Goal: Information Seeking & Learning: Learn about a topic

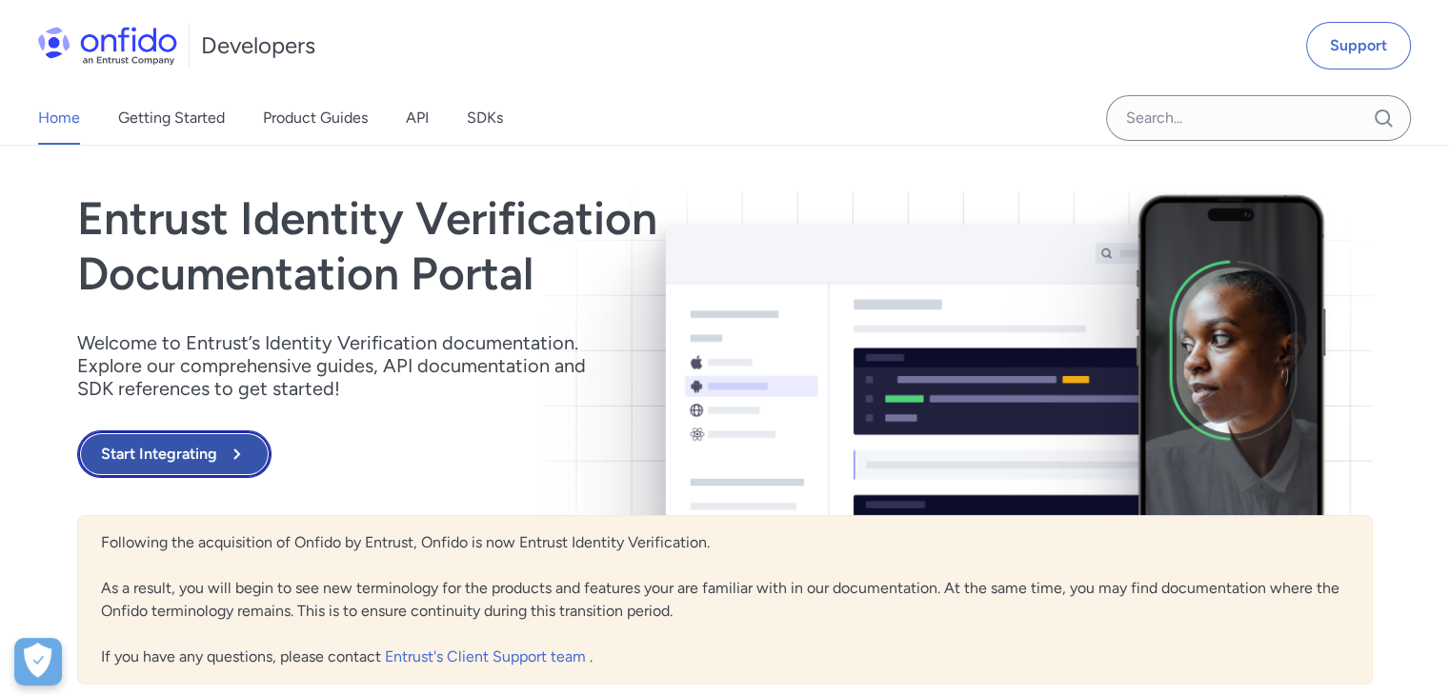
click at [206, 447] on button "Start Integrating" at bounding box center [174, 454] width 194 height 48
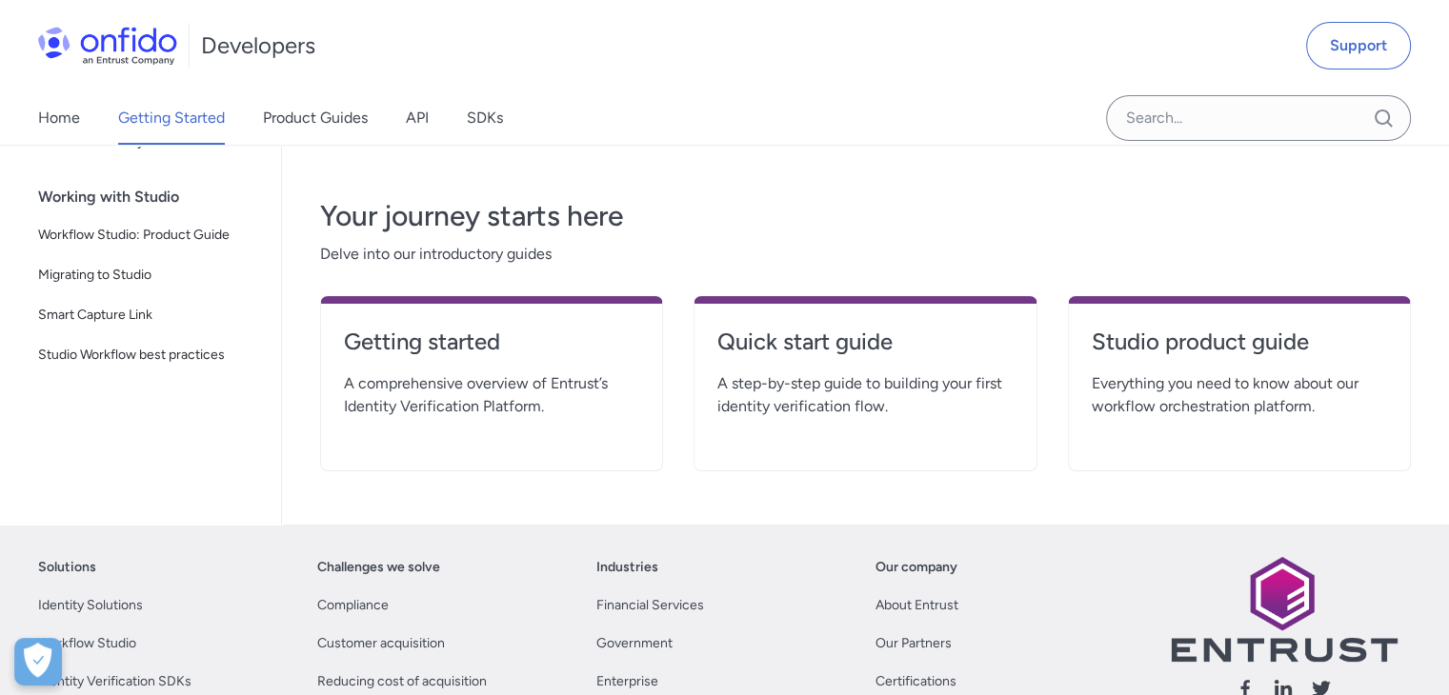
scroll to position [304, 0]
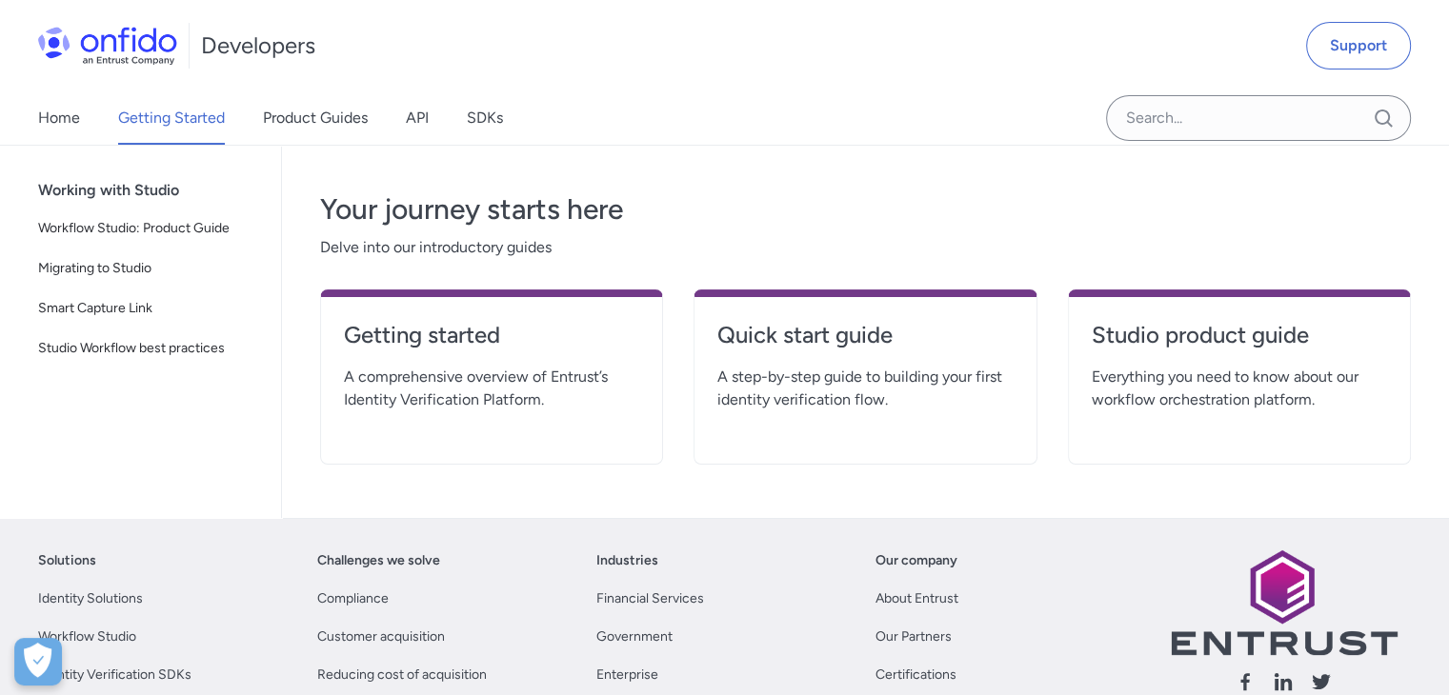
click at [510, 378] on span "A comprehensive overview of Entrust’s Identity Verification Platform." at bounding box center [491, 389] width 295 height 46
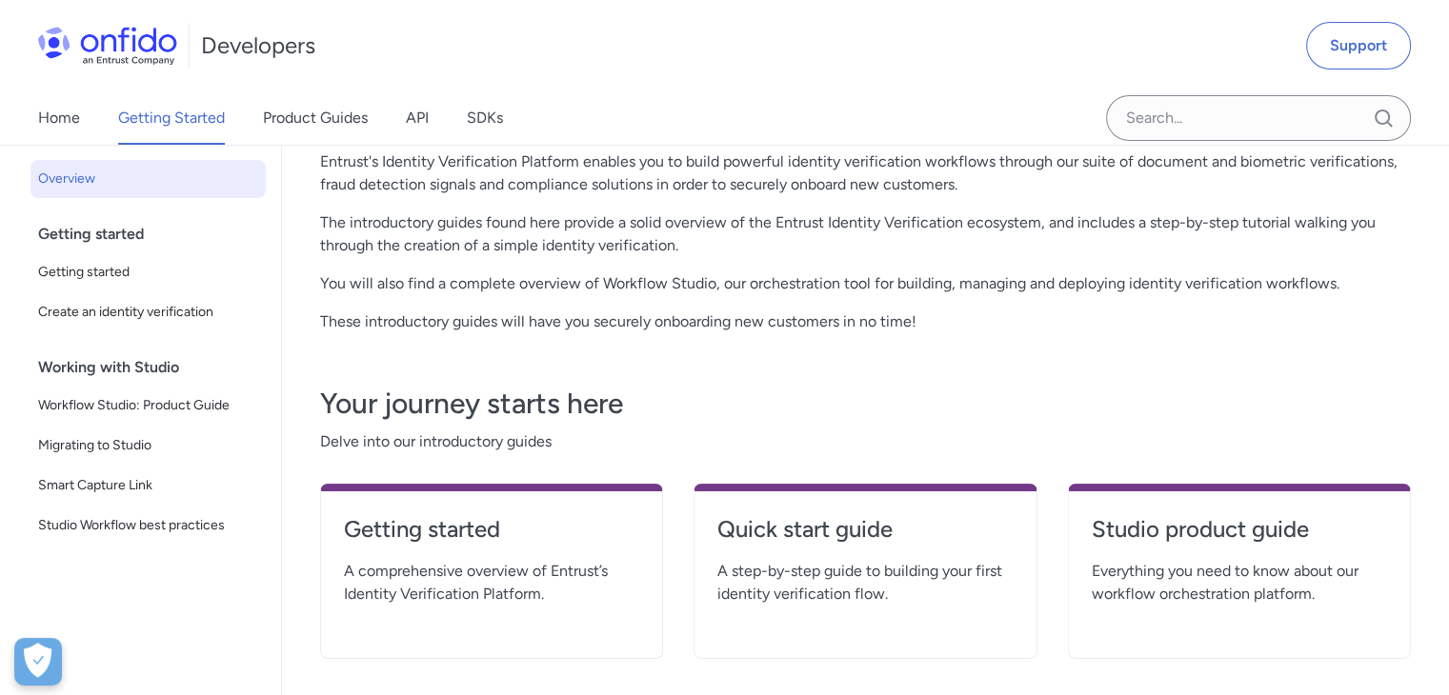
scroll to position [0, 0]
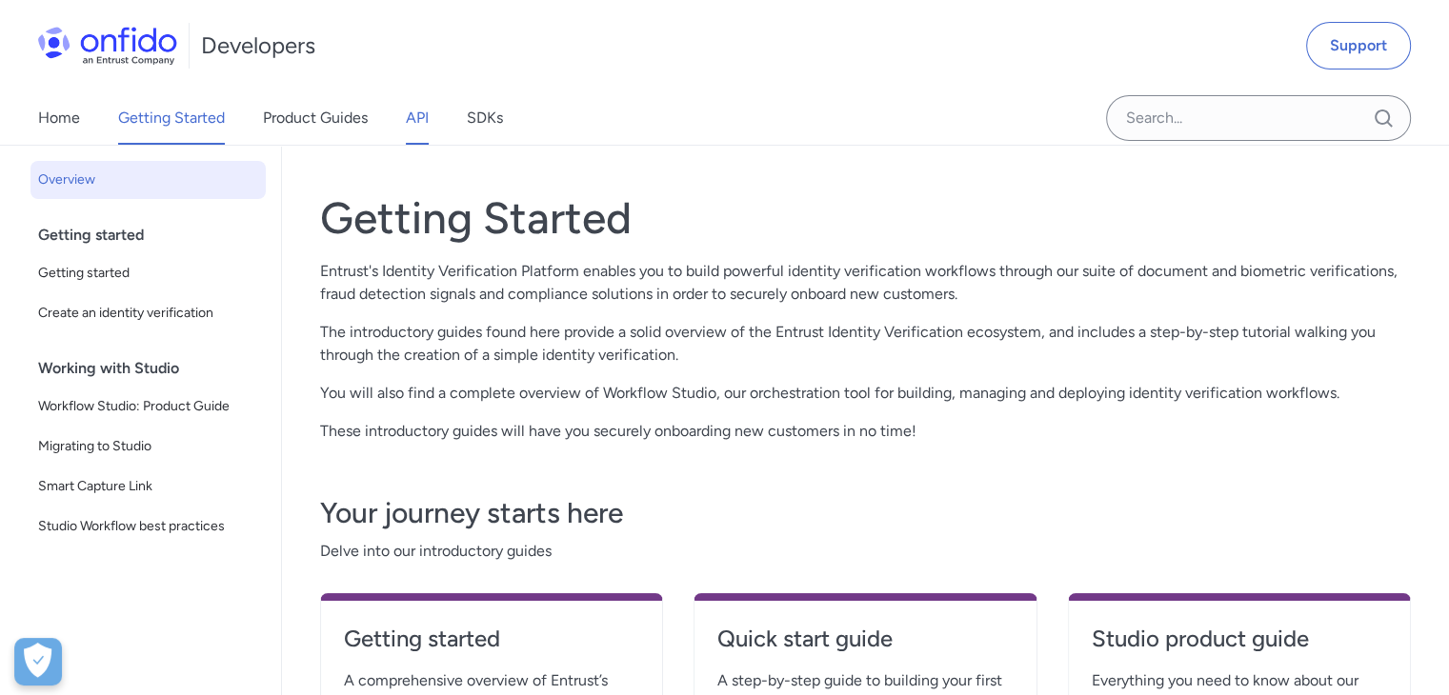
click at [416, 115] on link "API" at bounding box center [417, 117] width 23 height 53
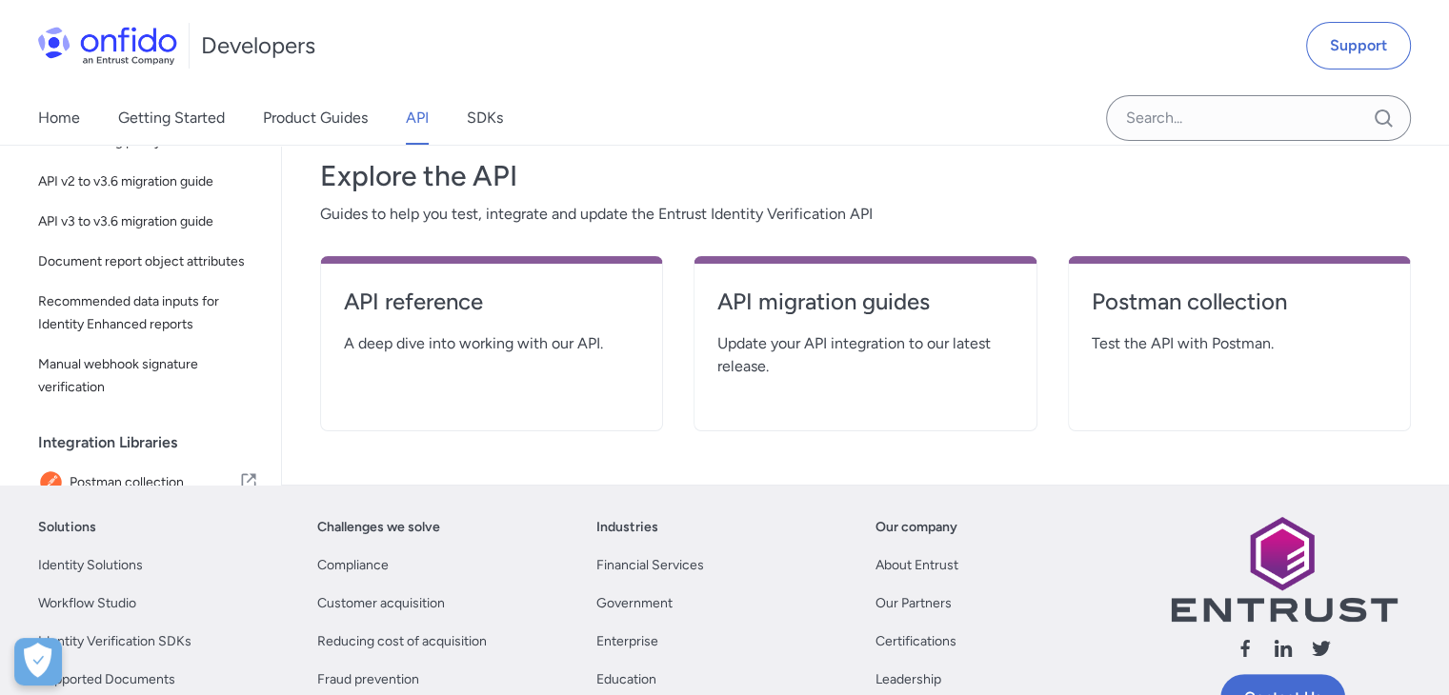
scroll to position [270, 0]
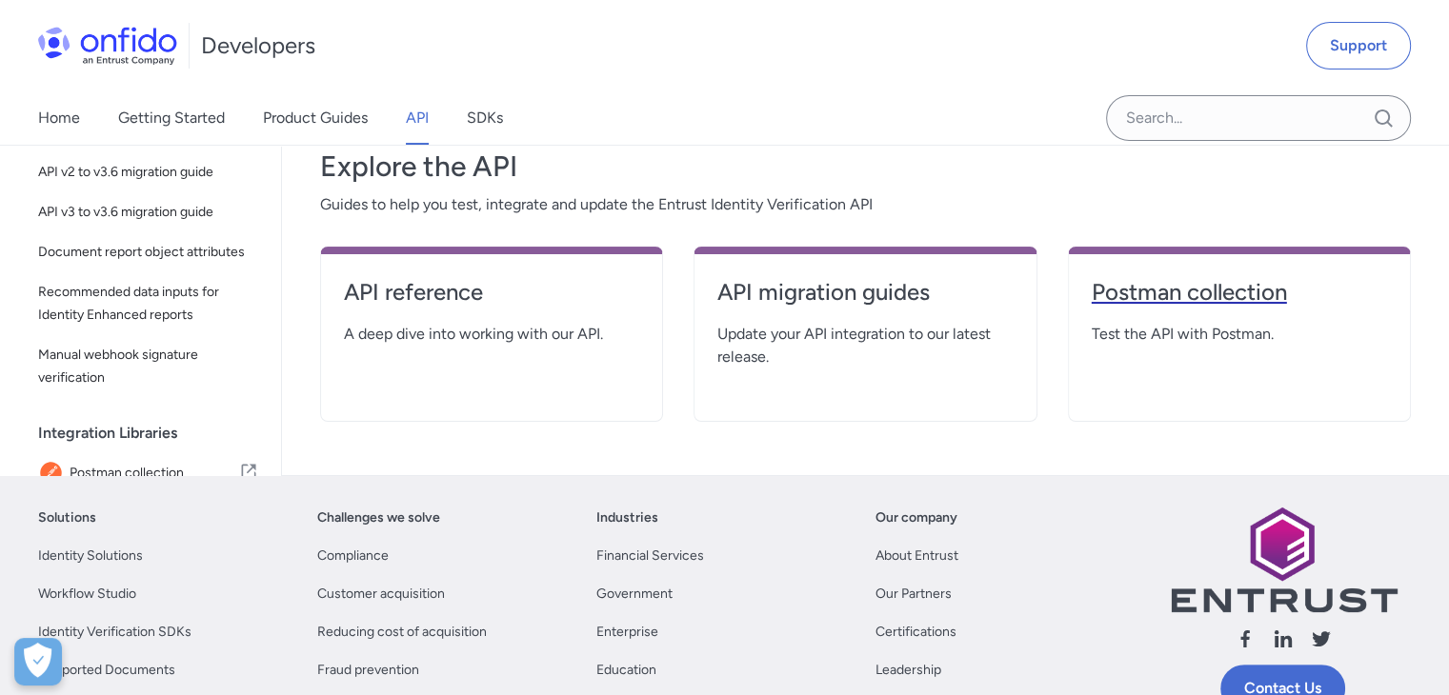
click at [1158, 295] on h4 "Postman collection" at bounding box center [1238, 292] width 295 height 30
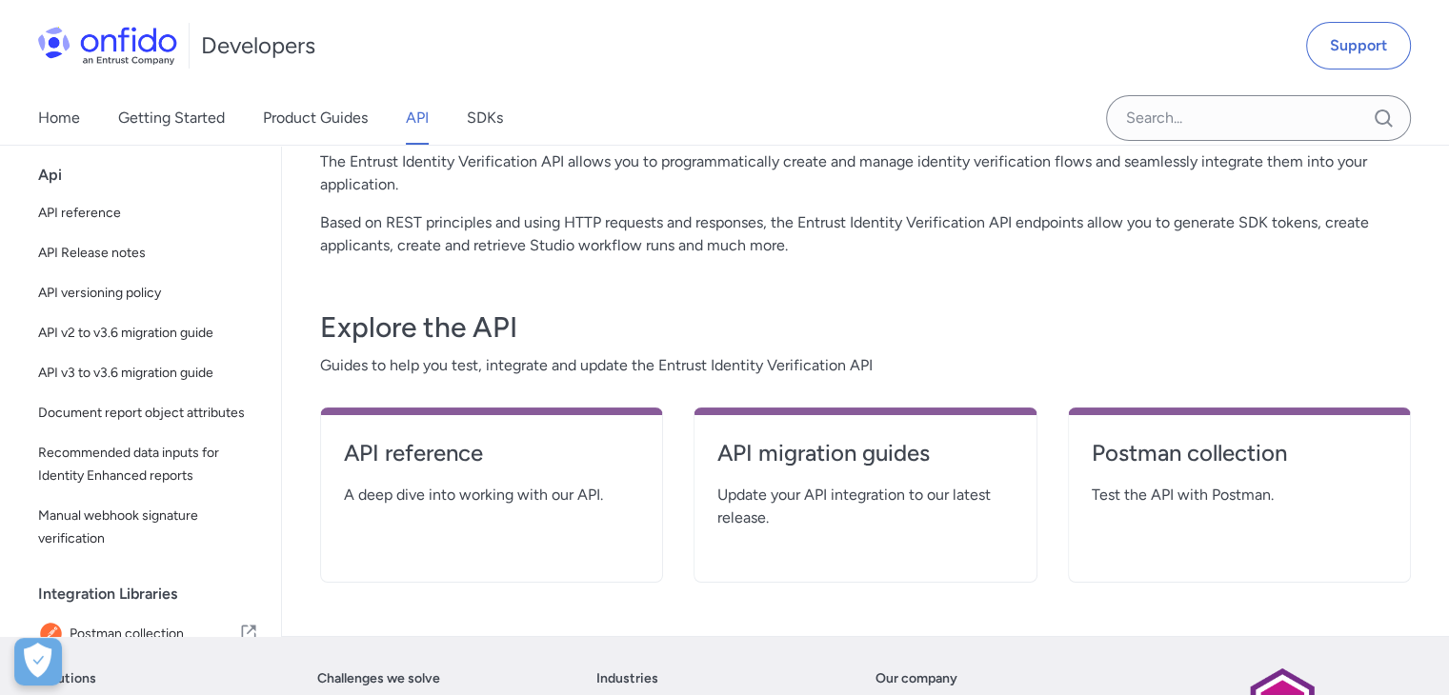
scroll to position [74, 0]
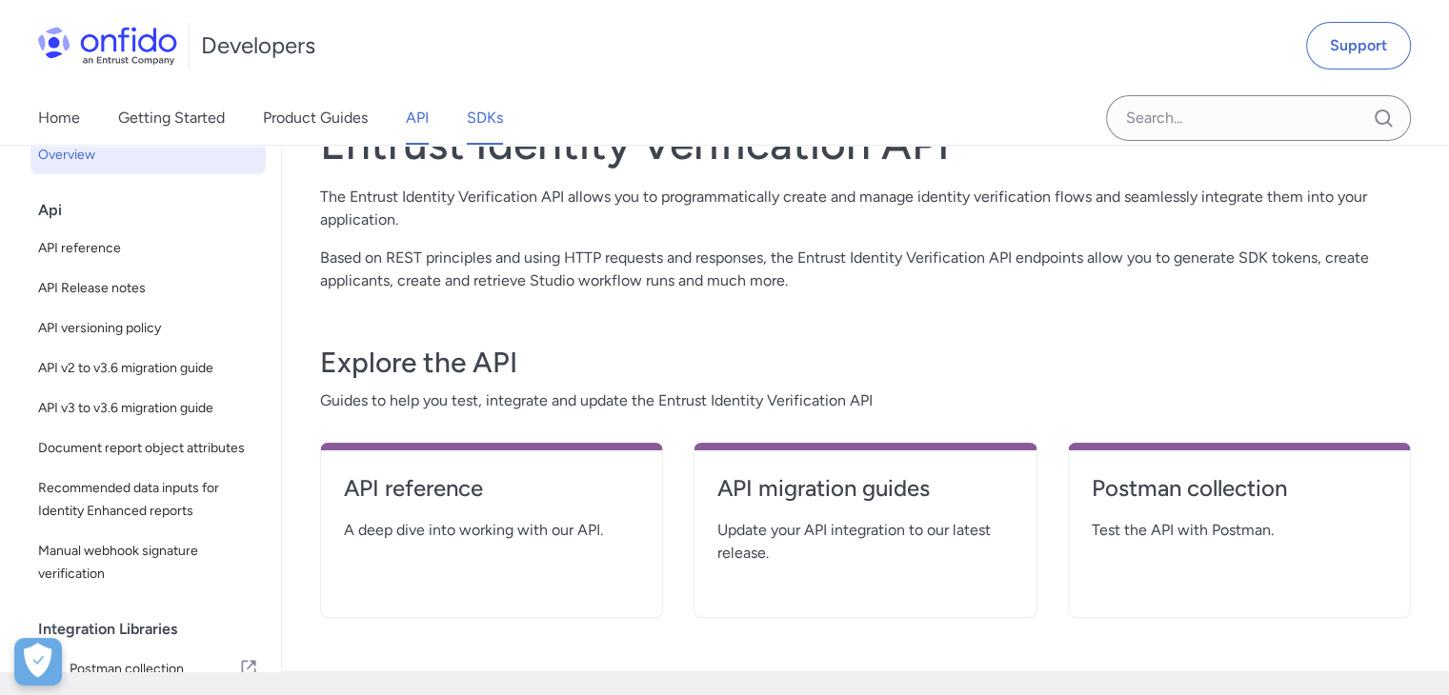
click at [481, 98] on link "SDKs" at bounding box center [485, 117] width 36 height 53
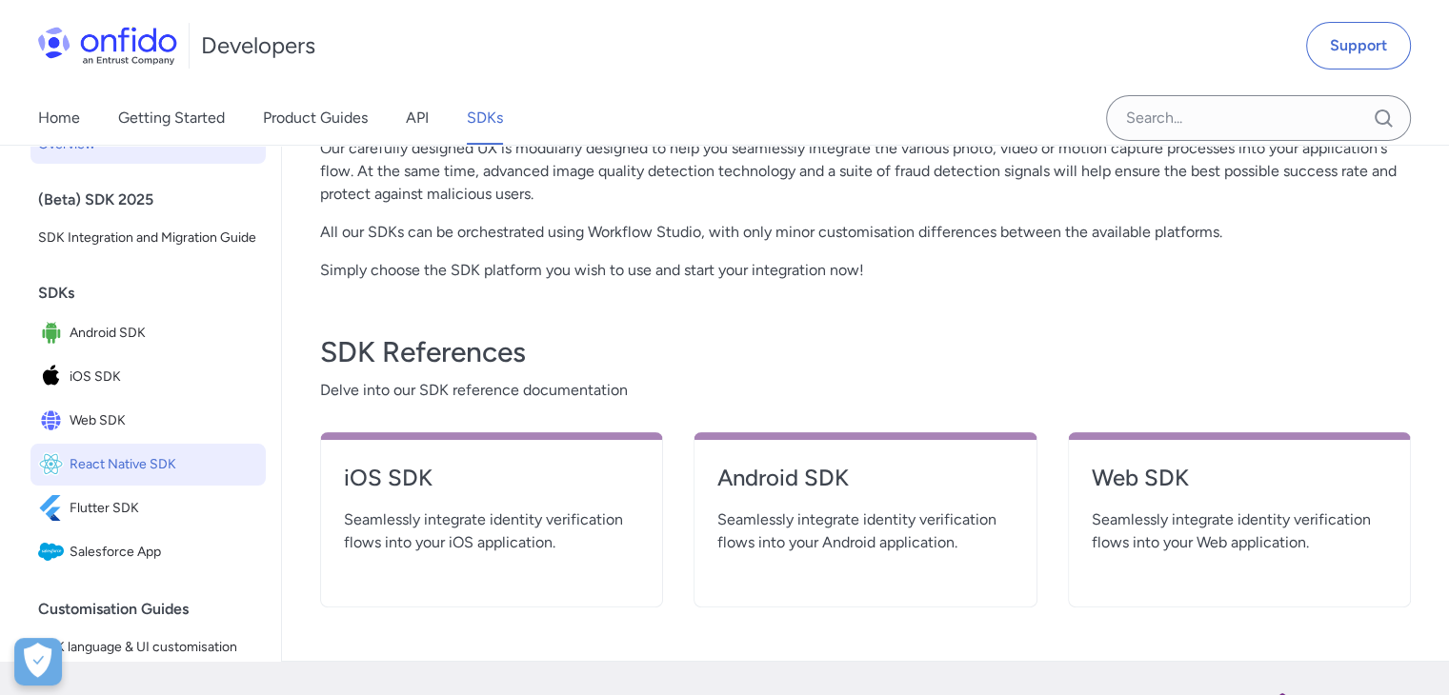
scroll to position [465, 0]
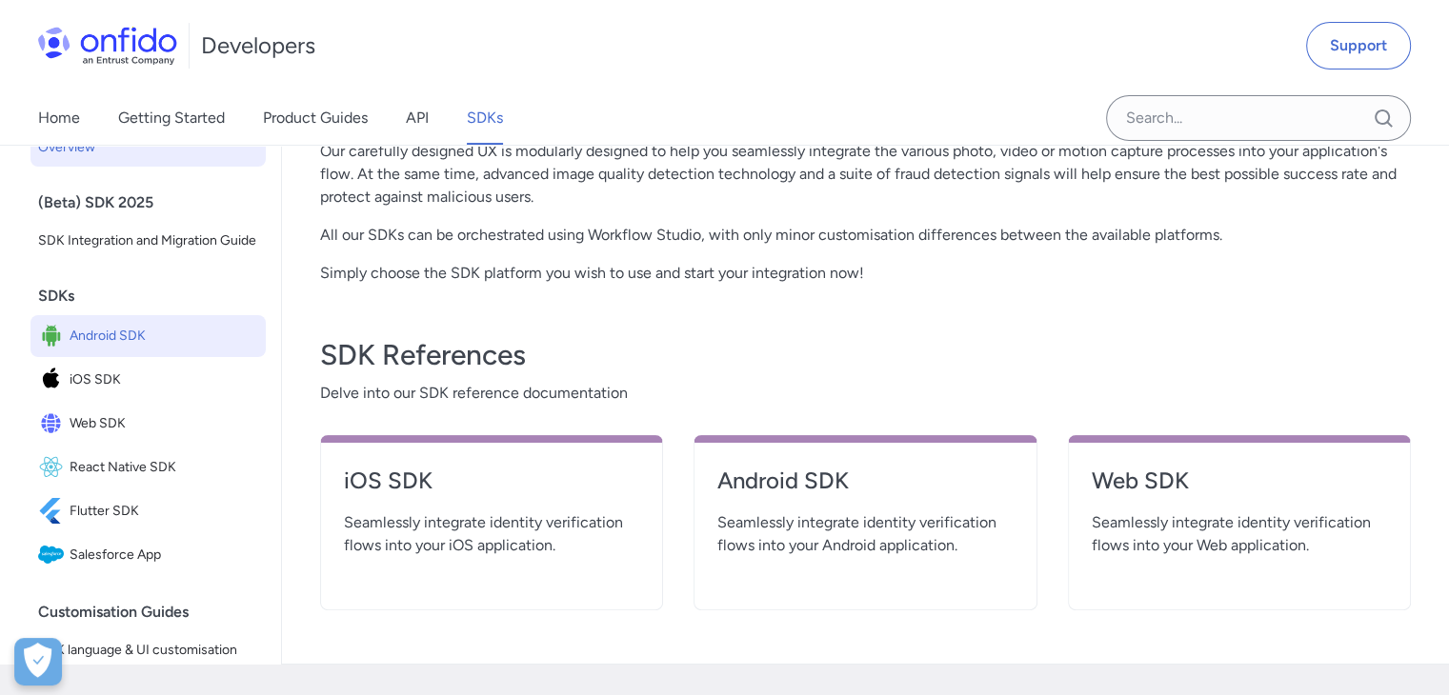
click at [119, 350] on span "Android SDK" at bounding box center [164, 336] width 189 height 27
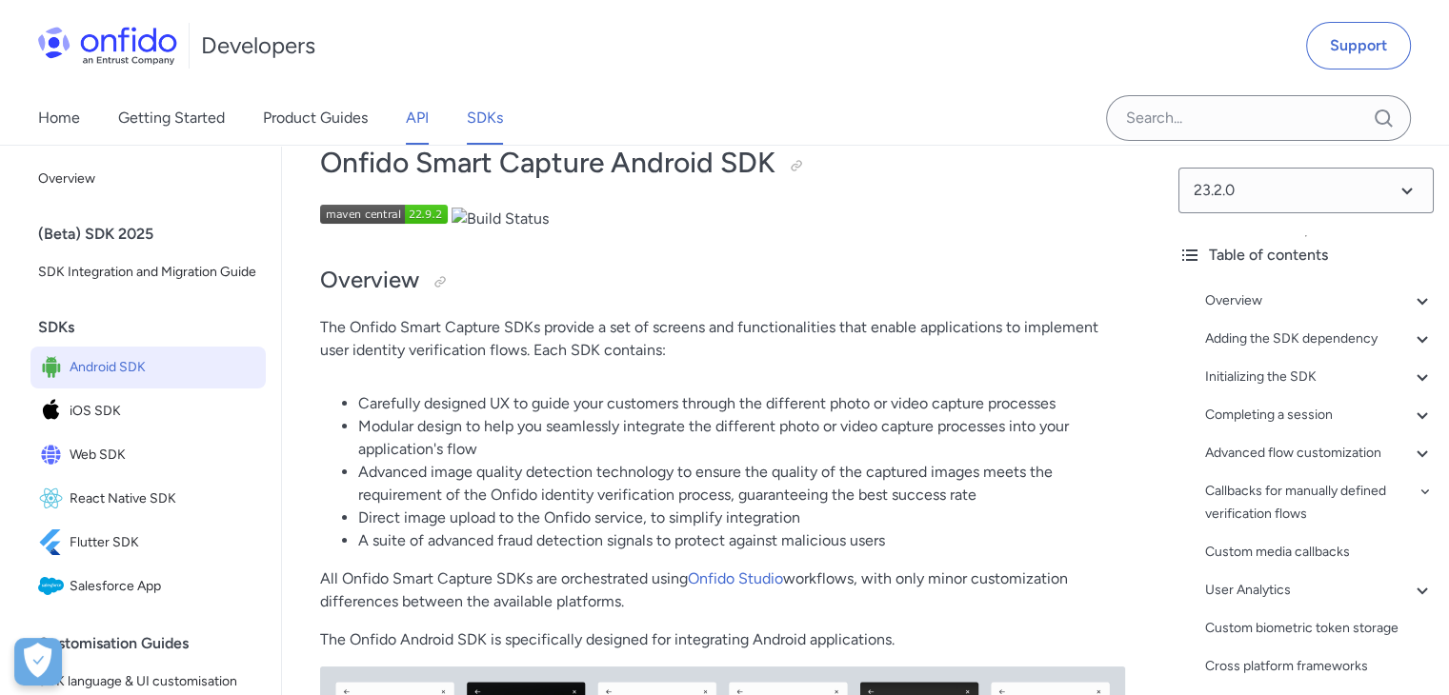
click at [417, 111] on link "API" at bounding box center [417, 117] width 23 height 53
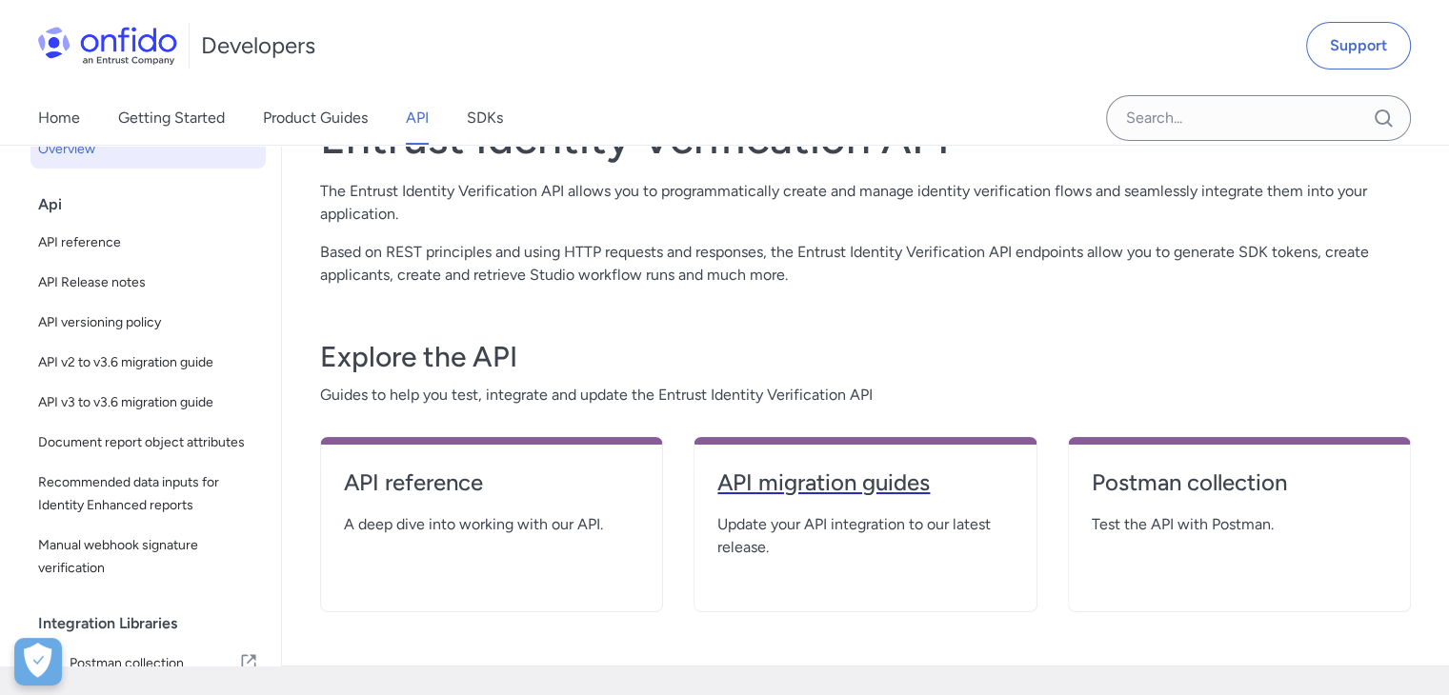
scroll to position [79, 0]
click at [1196, 483] on h4 "Postman collection" at bounding box center [1238, 484] width 295 height 30
